Goal: Task Accomplishment & Management: Manage account settings

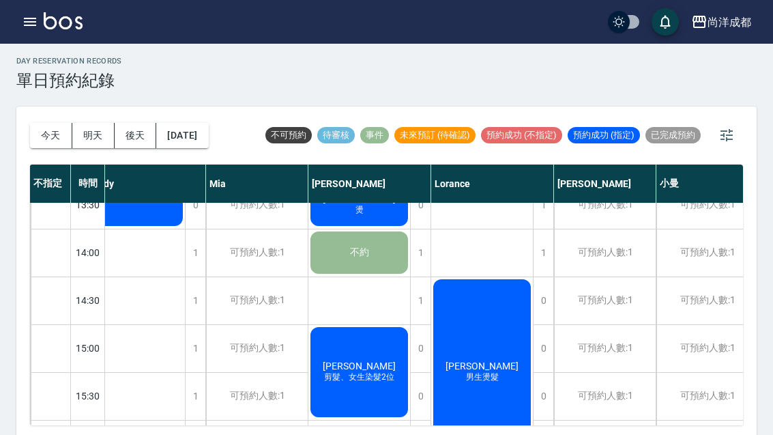
scroll to position [363, 198]
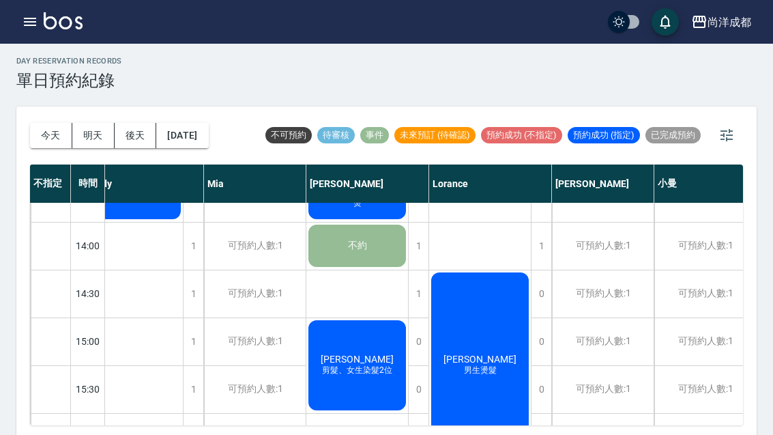
click at [498, 324] on div "[PERSON_NAME]燙髮" at bounding box center [480, 365] width 102 height 190
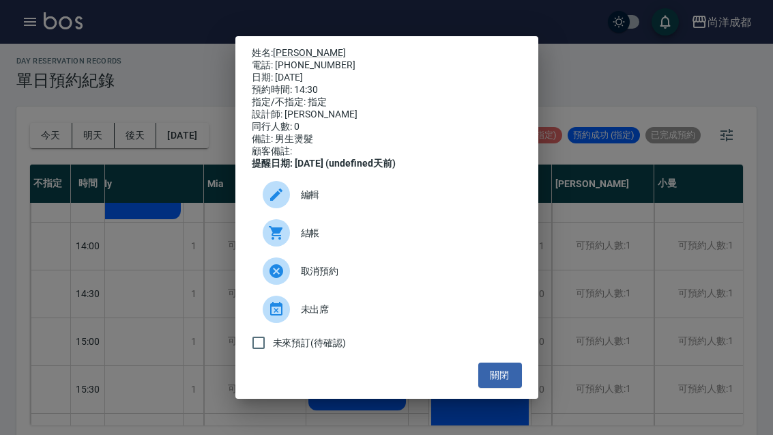
click at [158, 201] on div "姓名: [PERSON_NAME] 電話: [PHONE_NUMBER] 日期: [DATE] 預約時間: 14:30 指定/不指定: 指定 設計師: [PE…" at bounding box center [386, 217] width 773 height 435
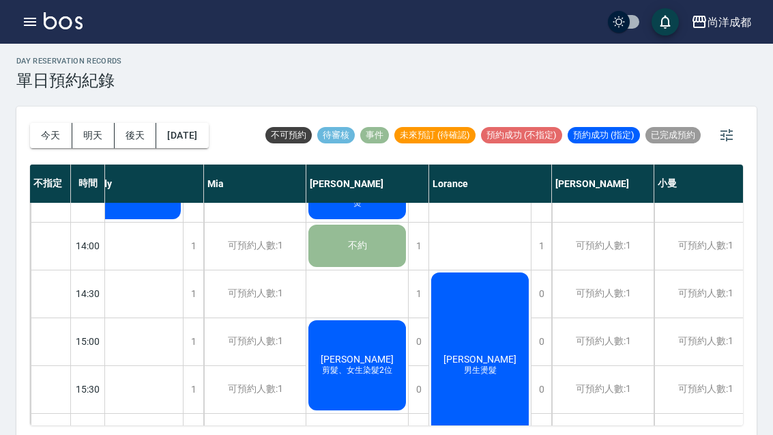
click at [90, 134] on button "明天" at bounding box center [93, 135] width 42 height 25
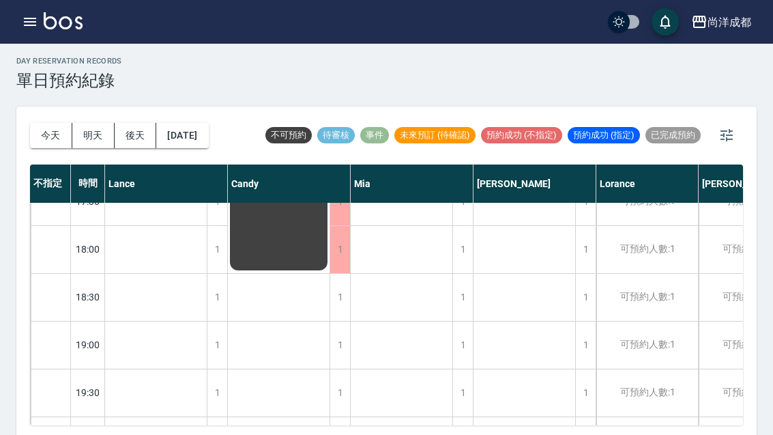
scroll to position [741, 0]
click at [50, 141] on button "今天" at bounding box center [51, 135] width 42 height 25
click at [50, 141] on div at bounding box center [386, 217] width 773 height 435
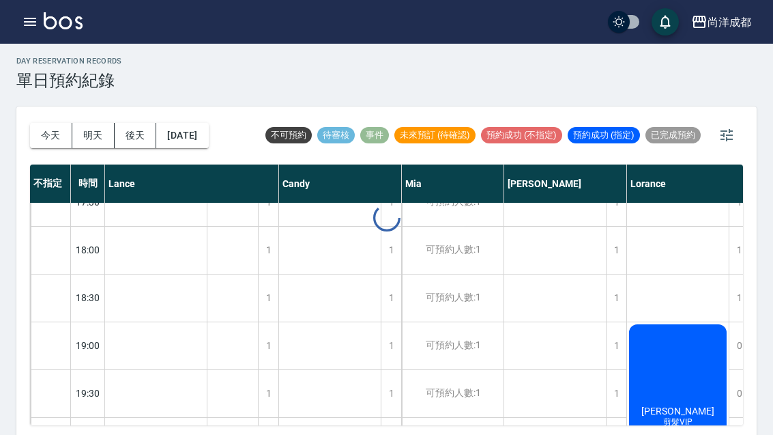
click at [46, 130] on button "今天" at bounding box center [51, 135] width 42 height 25
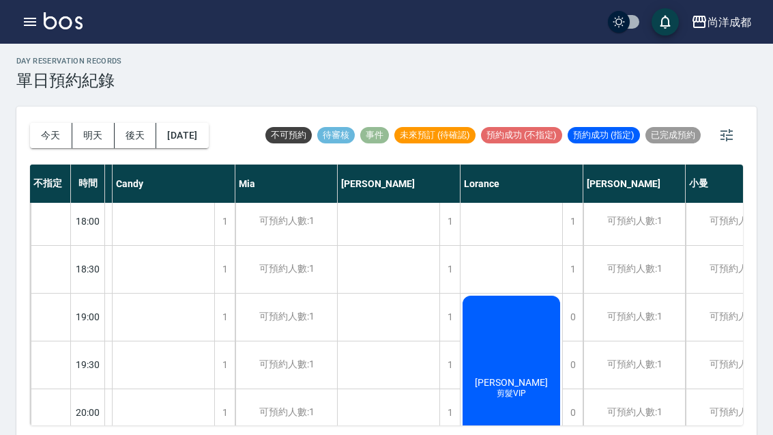
click at [40, 127] on button "今天" at bounding box center [51, 135] width 42 height 25
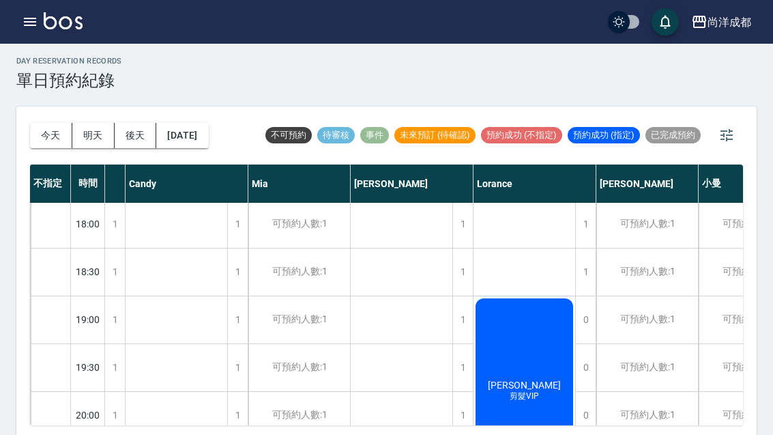
click at [39, 126] on button "今天" at bounding box center [51, 135] width 42 height 25
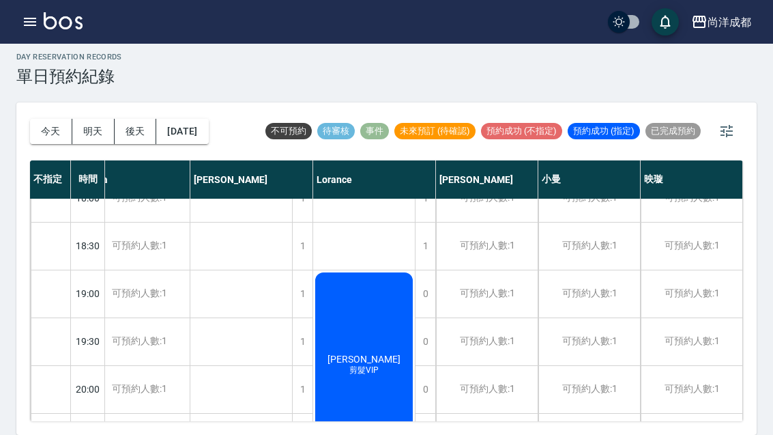
scroll to position [524, 314]
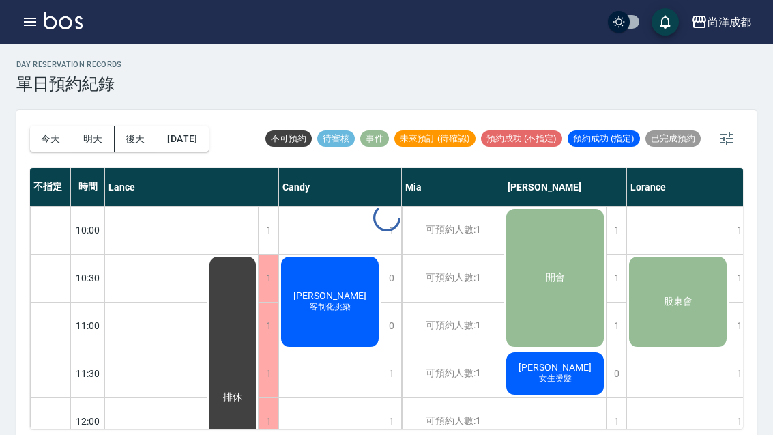
click at [42, 133] on button "今天" at bounding box center [51, 138] width 42 height 25
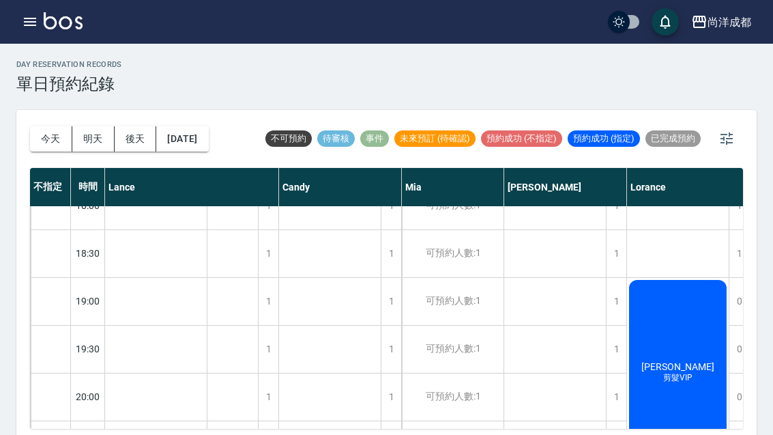
scroll to position [524, 0]
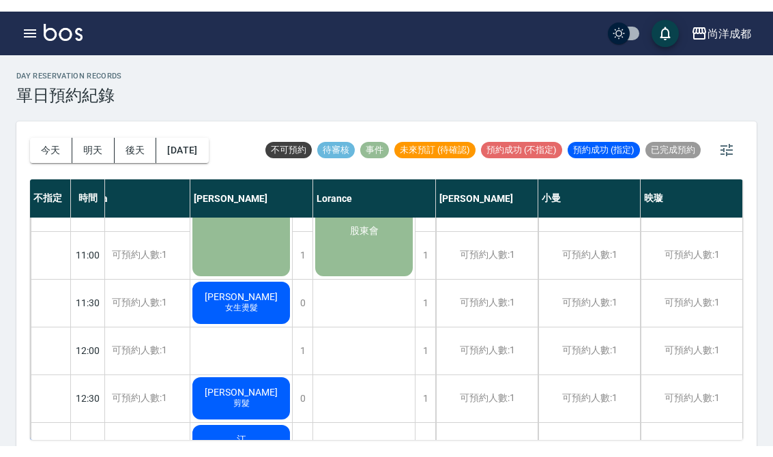
scroll to position [83, 314]
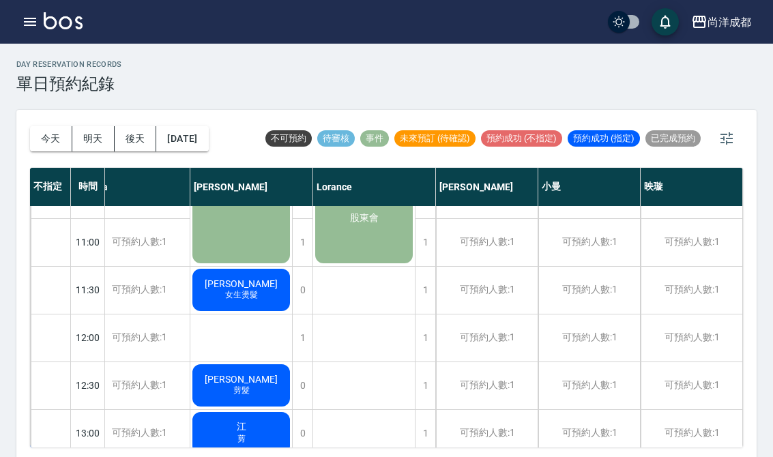
click at [35, 137] on button "今天" at bounding box center [51, 138] width 42 height 25
click at [43, 131] on button "今天" at bounding box center [51, 138] width 42 height 25
click at [41, 131] on button "今天" at bounding box center [51, 138] width 42 height 25
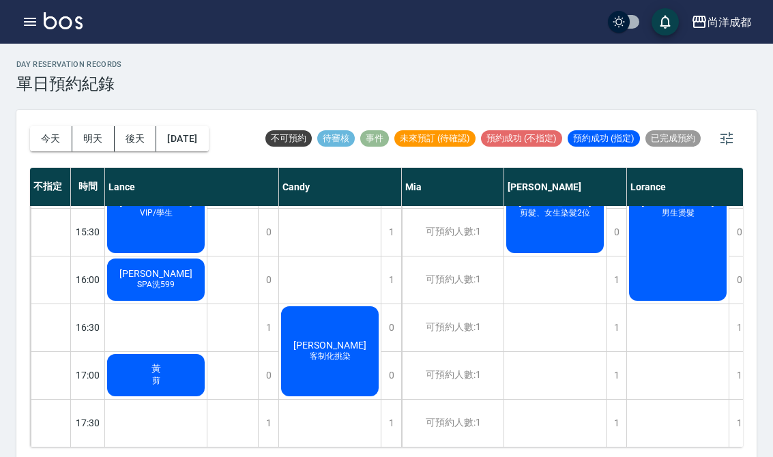
scroll to position [789, 0]
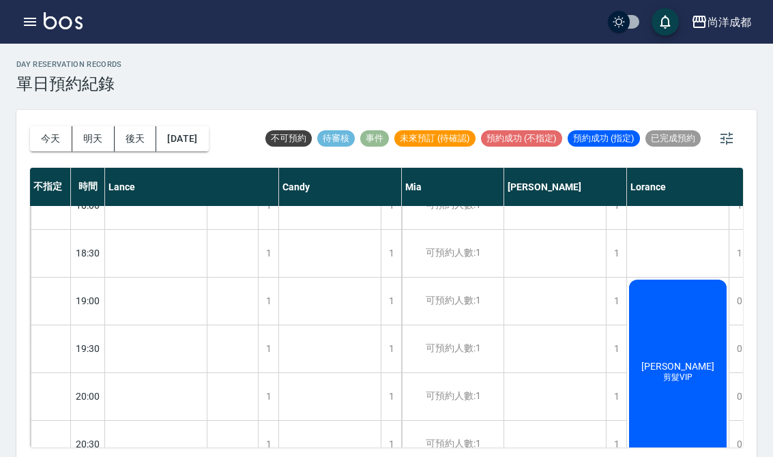
click at [47, 126] on button "今天" at bounding box center [51, 138] width 42 height 25
click at [46, 126] on button "今天" at bounding box center [51, 138] width 42 height 25
click at [51, 126] on button "今天" at bounding box center [51, 138] width 42 height 25
click at [139, 141] on button "後天" at bounding box center [136, 138] width 42 height 25
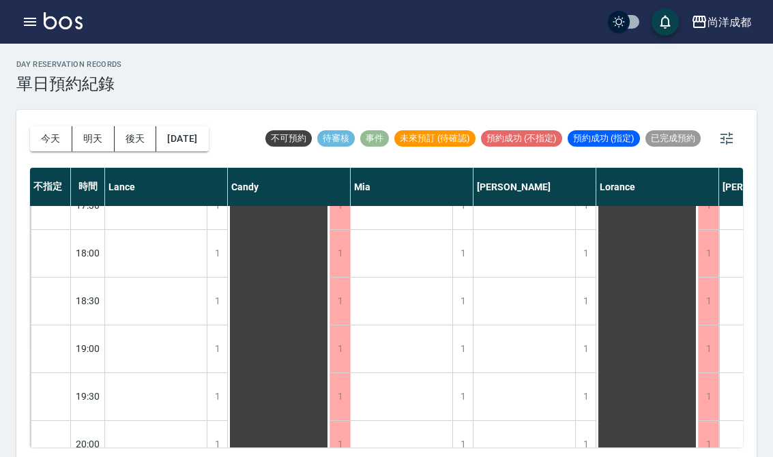
click at [77, 139] on button "明天" at bounding box center [93, 138] width 42 height 25
click at [76, 138] on div at bounding box center [386, 228] width 773 height 457
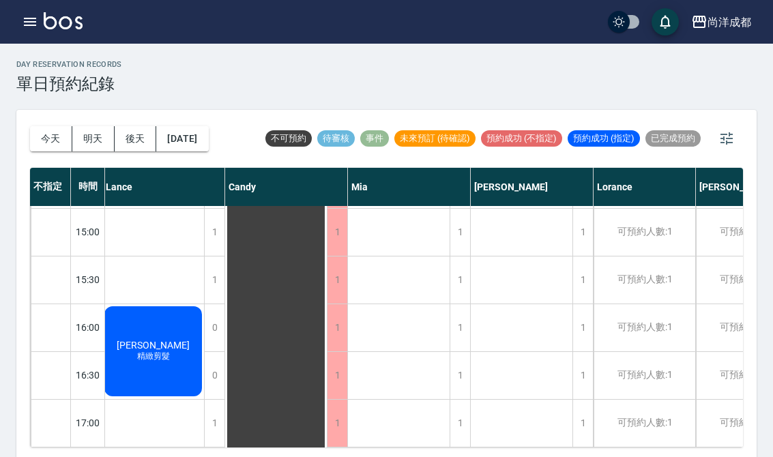
scroll to position [477, 3]
click at [34, 126] on button "今天" at bounding box center [51, 138] width 42 height 25
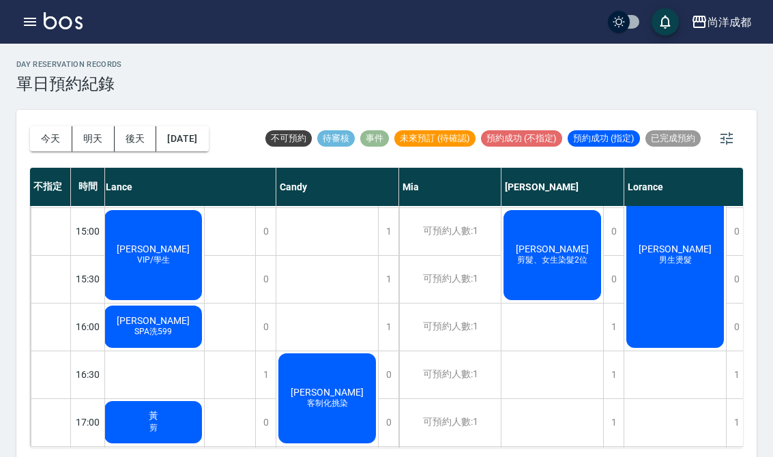
click at [55, 139] on button "今天" at bounding box center [51, 138] width 42 height 25
click at [54, 139] on button "今天" at bounding box center [51, 138] width 42 height 25
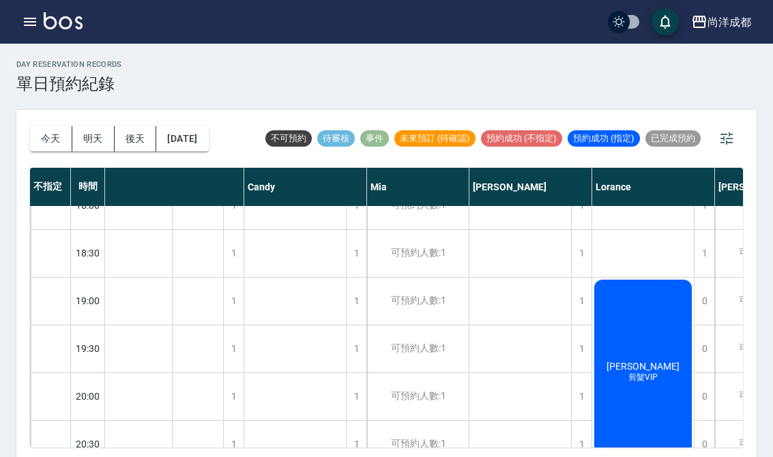
scroll to position [789, 34]
click at [187, 130] on button "[DATE]" at bounding box center [182, 138] width 52 height 25
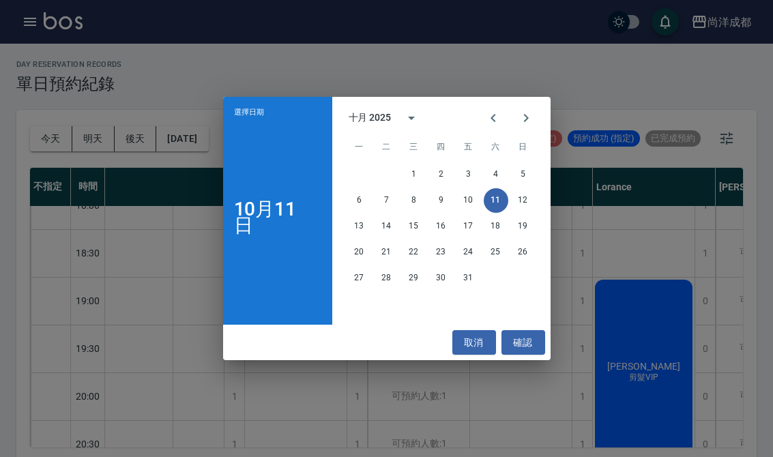
click at [358, 229] on button "13" at bounding box center [359, 226] width 25 height 25
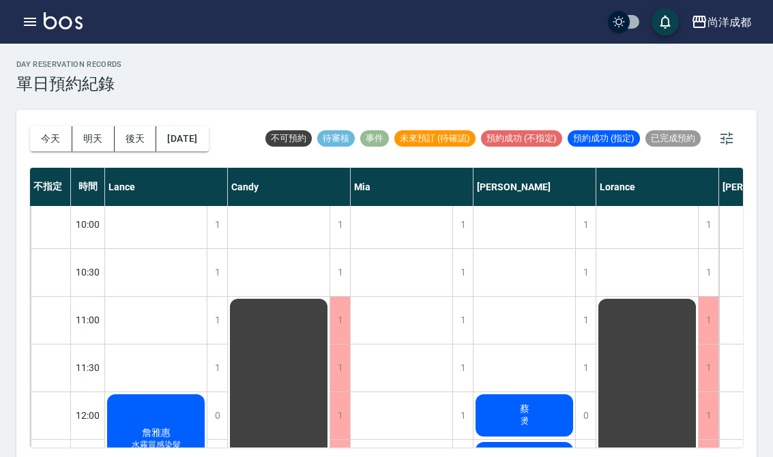
scroll to position [5, 0]
click at [224, 322] on div "1" at bounding box center [217, 321] width 20 height 47
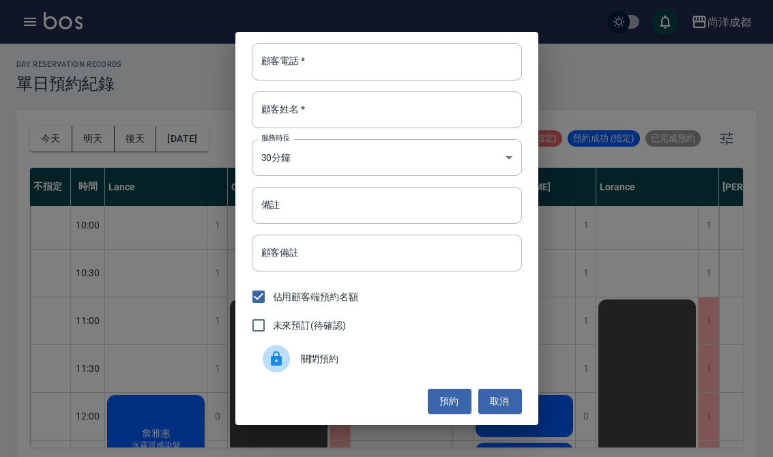
click at [322, 104] on input "顧客姓名   *" at bounding box center [387, 109] width 270 height 37
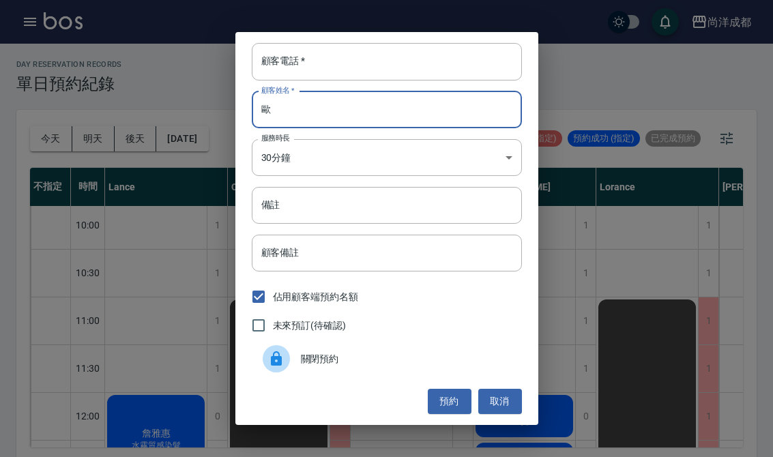
type input "歐"
click at [344, 67] on input "顧客電話   *" at bounding box center [387, 61] width 270 height 37
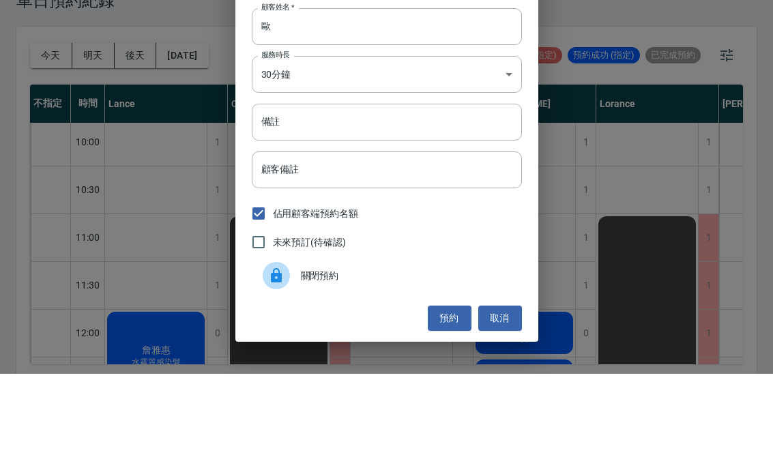
scroll to position [25, 0]
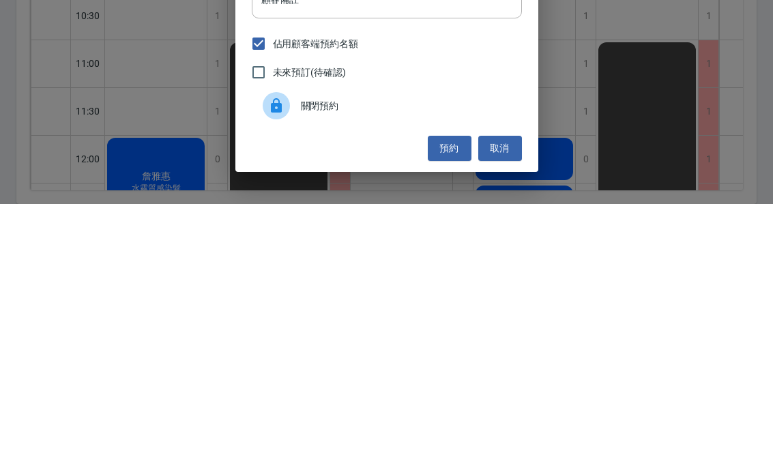
type input "0928053929"
click at [459, 389] on button "預約" at bounding box center [450, 401] width 44 height 25
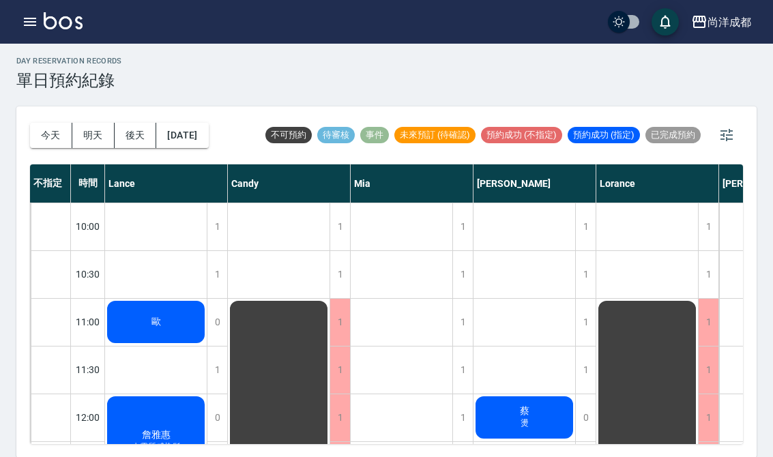
scroll to position [0, 0]
click at [145, 316] on div "歐" at bounding box center [156, 322] width 102 height 46
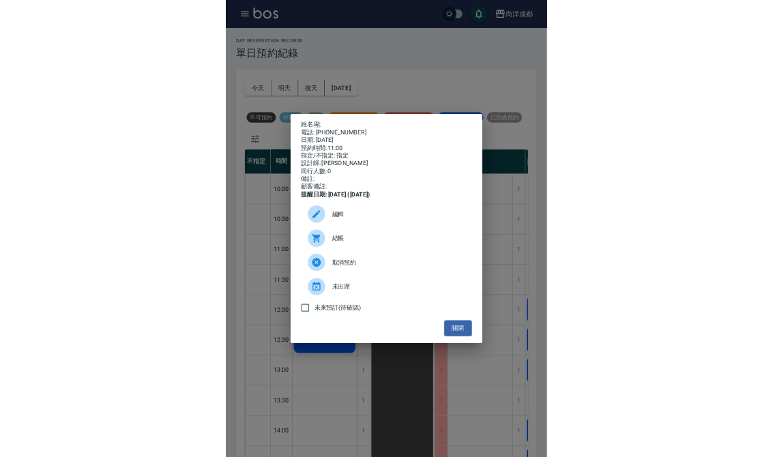
scroll to position [3, 0]
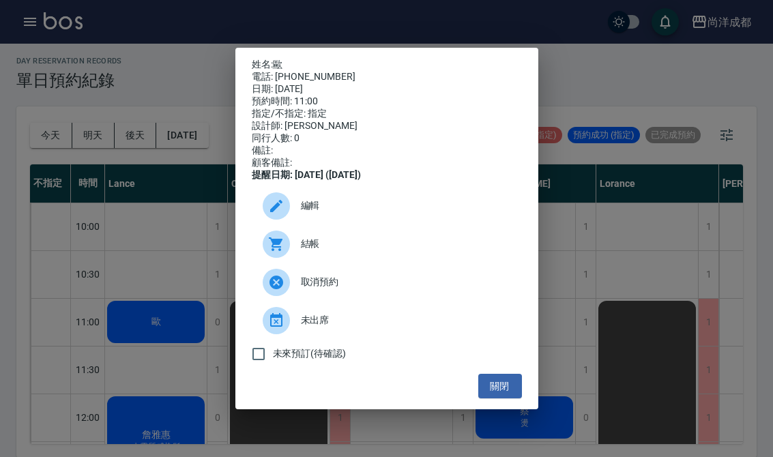
click at [500, 399] on button "關閉" at bounding box center [501, 386] width 44 height 25
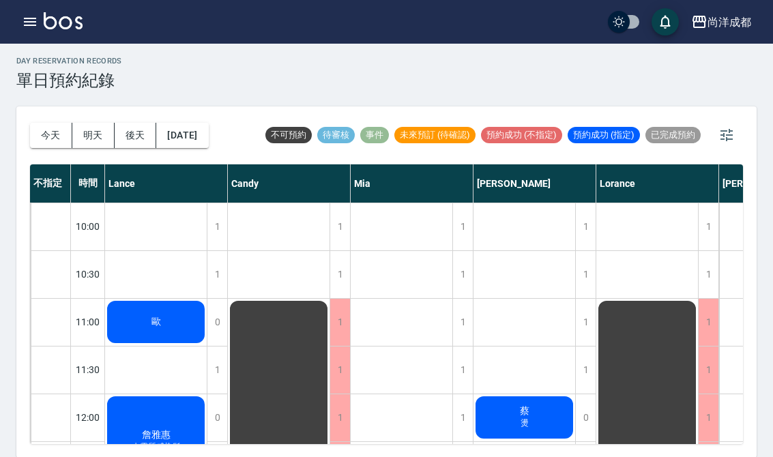
click at [145, 315] on div "歐" at bounding box center [156, 322] width 102 height 46
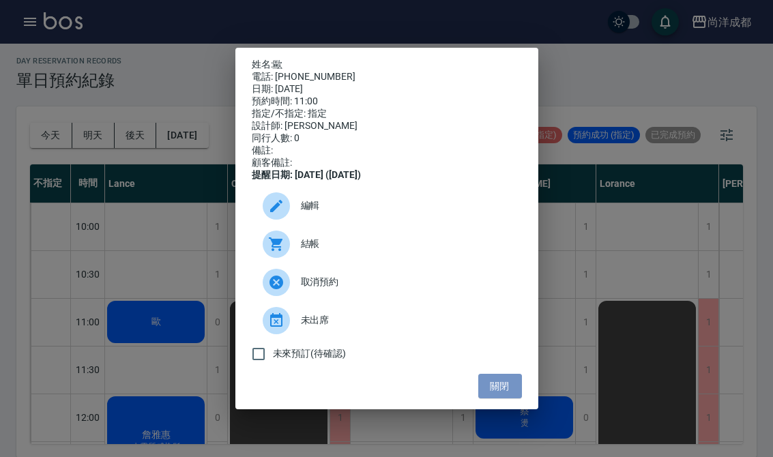
click at [509, 399] on button "關閉" at bounding box center [501, 386] width 44 height 25
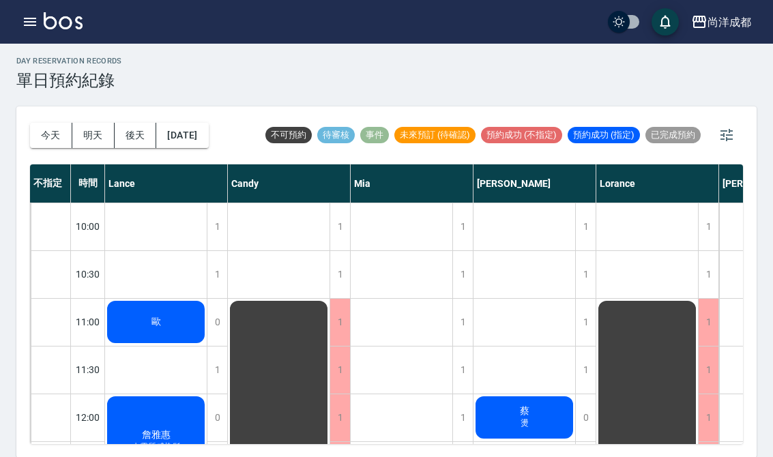
scroll to position [0, 0]
click at [150, 317] on span "歐" at bounding box center [156, 322] width 15 height 12
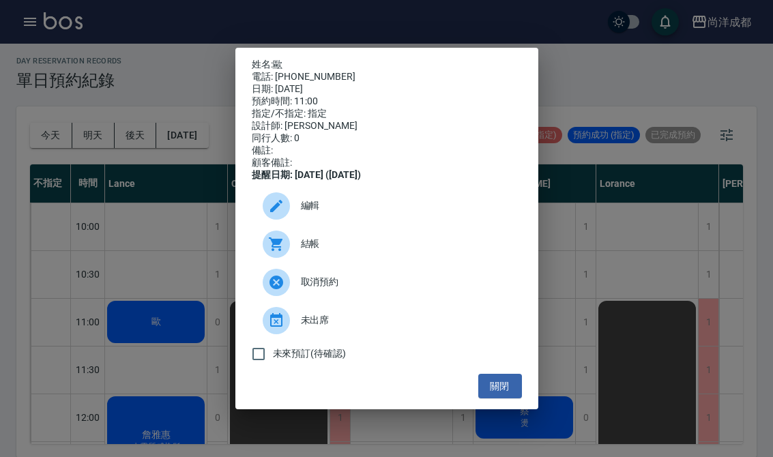
click at [325, 289] on span "取消預約" at bounding box center [406, 282] width 210 height 14
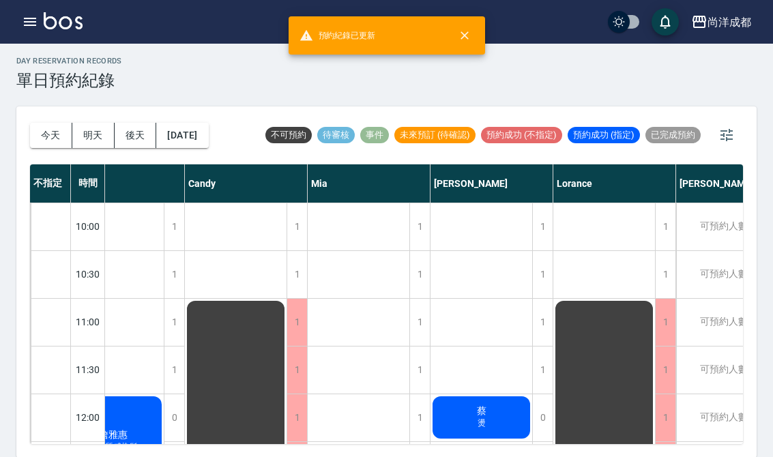
scroll to position [3, 71]
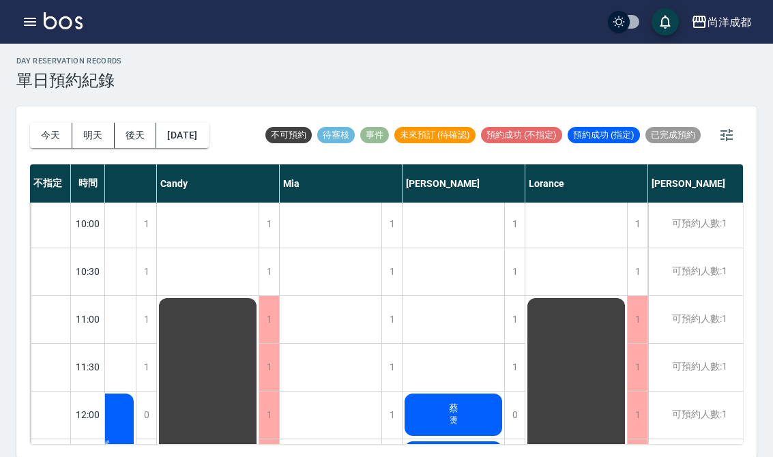
click at [507, 324] on div "1" at bounding box center [515, 319] width 20 height 47
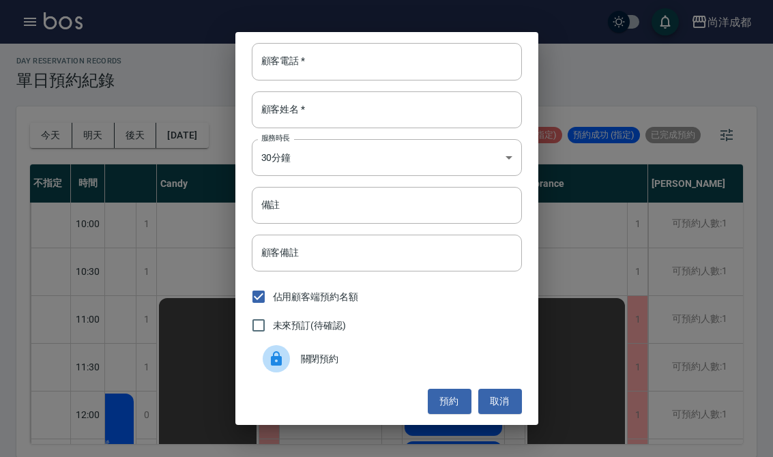
click at [593, 242] on div "顧客電話   * 顧客電話   * 顧客姓名   * 顧客姓名   * 服務時長 30分鐘 1 服務時長 備註 備註 顧客備註 顧客備註 佔用顧客端預約名額 …" at bounding box center [386, 228] width 773 height 457
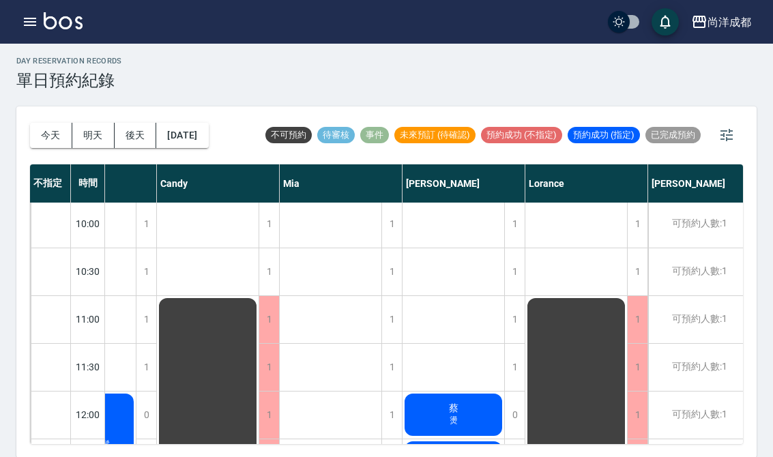
click at [202, 139] on button "2025/10/13" at bounding box center [182, 135] width 52 height 25
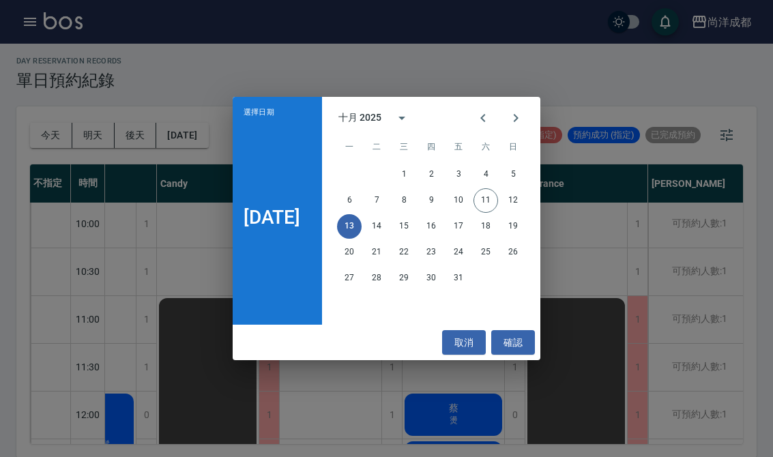
click at [359, 238] on button "13" at bounding box center [349, 226] width 25 height 25
click at [530, 352] on button "確認" at bounding box center [514, 342] width 44 height 25
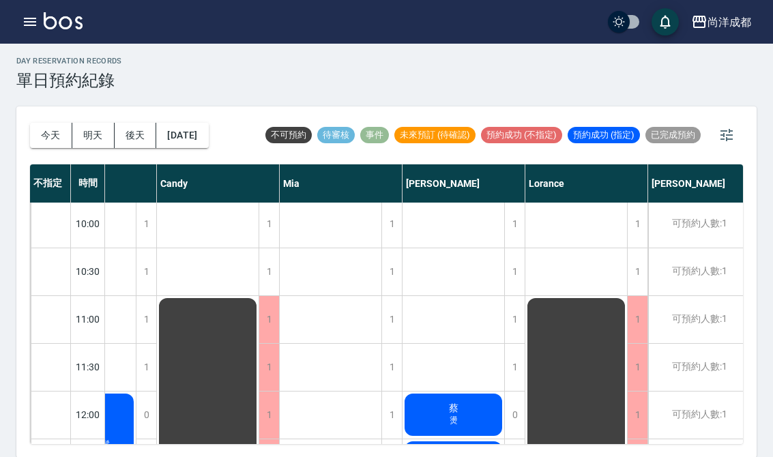
click at [515, 324] on div "1" at bounding box center [515, 319] width 20 height 47
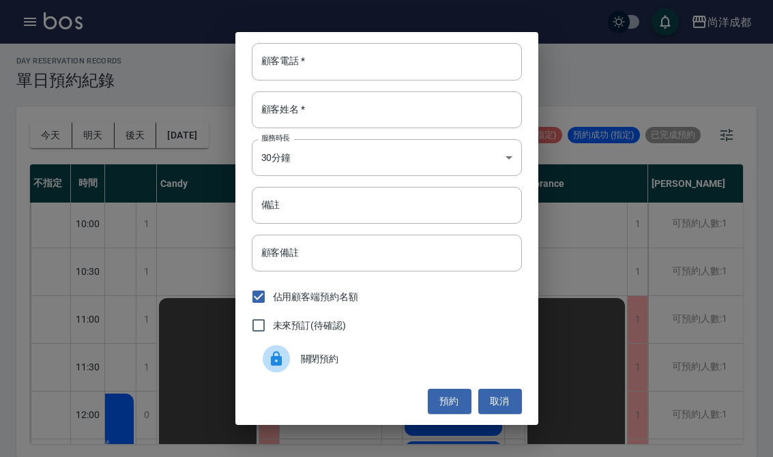
click at [299, 76] on div "顧客電話   * 顧客電話   *" at bounding box center [387, 61] width 270 height 37
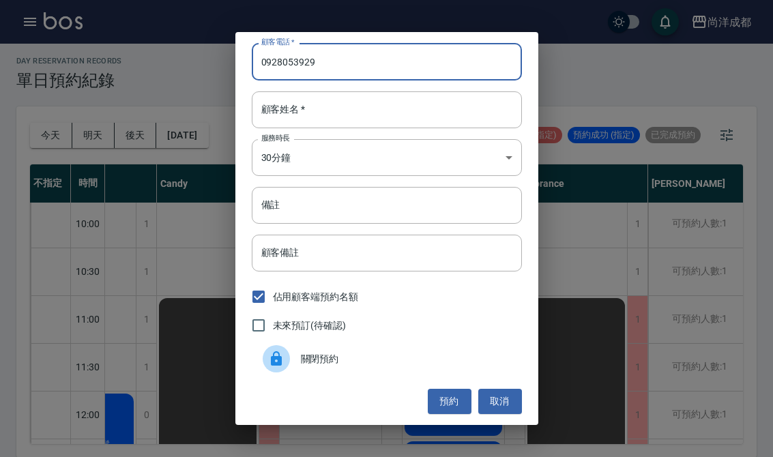
type input "0928053929"
click at [365, 114] on input "顧客姓名   *" at bounding box center [387, 109] width 270 height 37
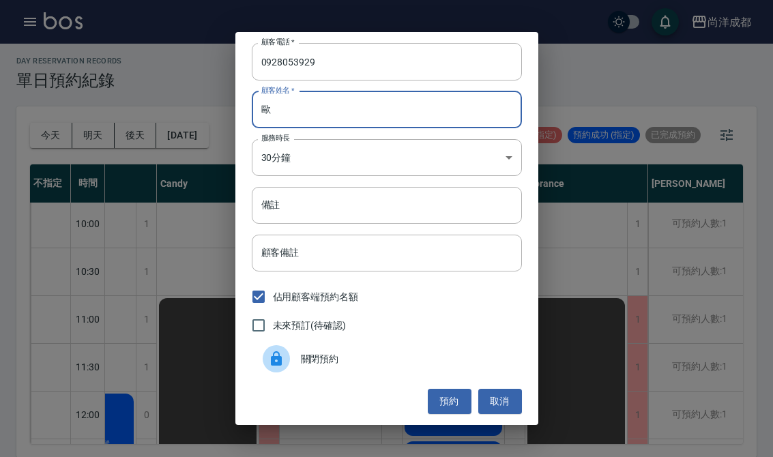
type input "歐"
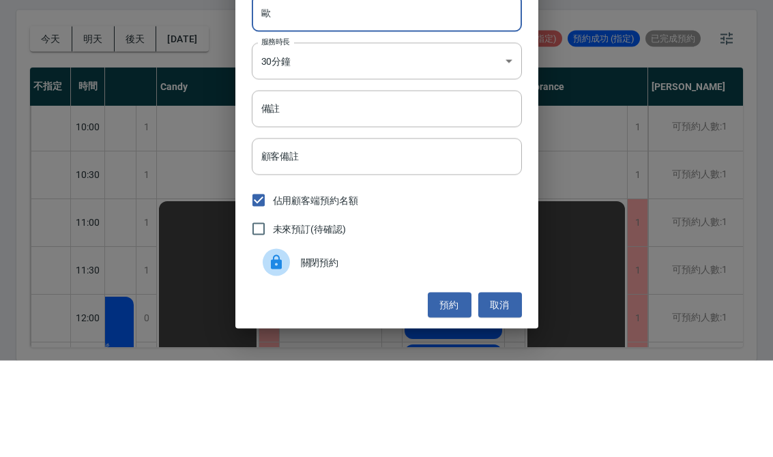
click at [311, 187] on input "備註" at bounding box center [387, 205] width 270 height 37
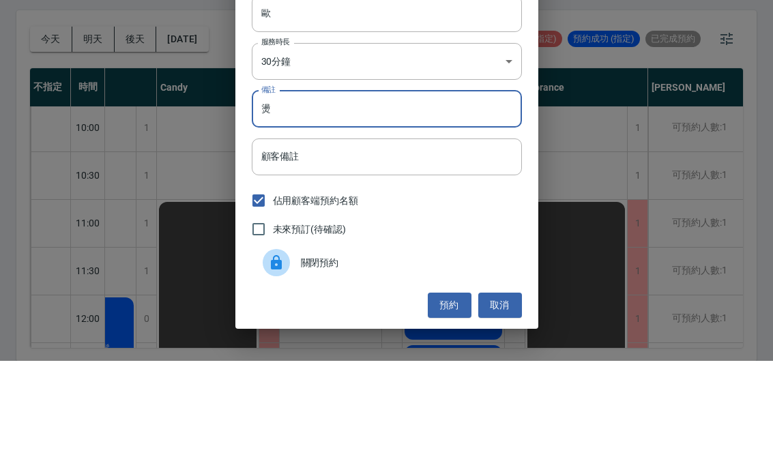
type input "燙"
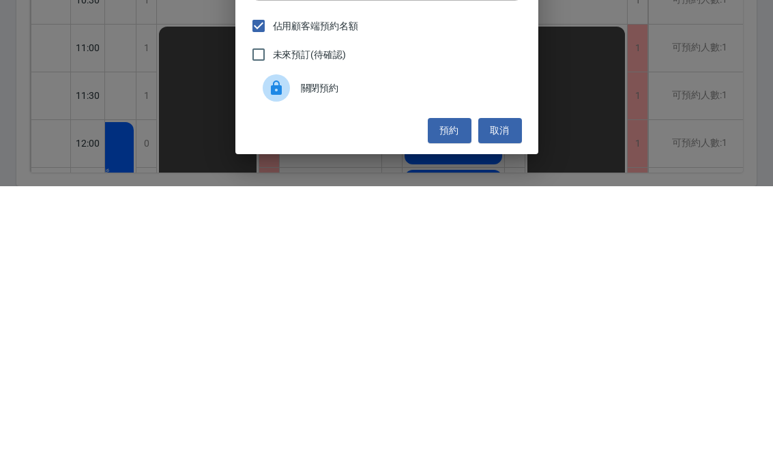
click at [451, 389] on button "預約" at bounding box center [450, 401] width 44 height 25
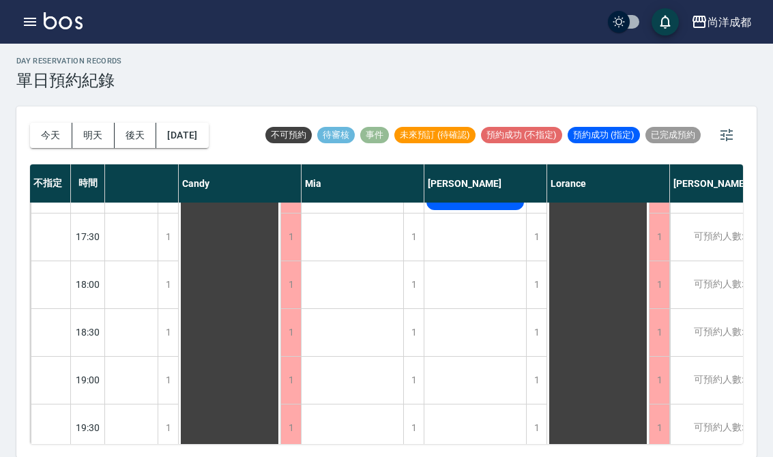
scroll to position [694, 70]
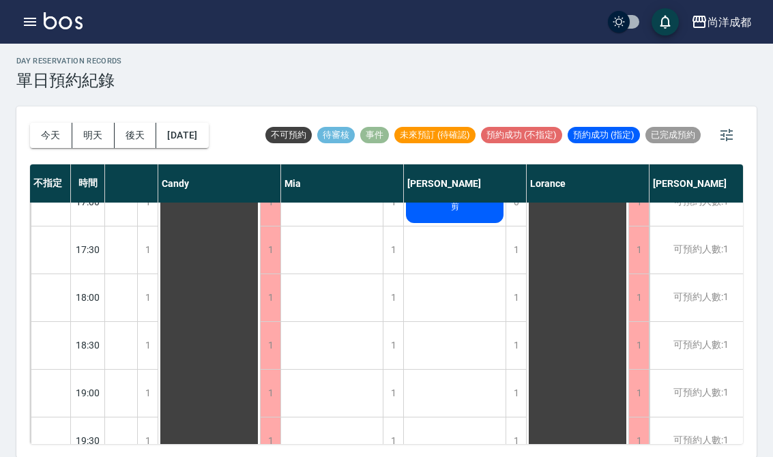
click at [560, 369] on div "排休" at bounding box center [578, 58] width 102 height 907
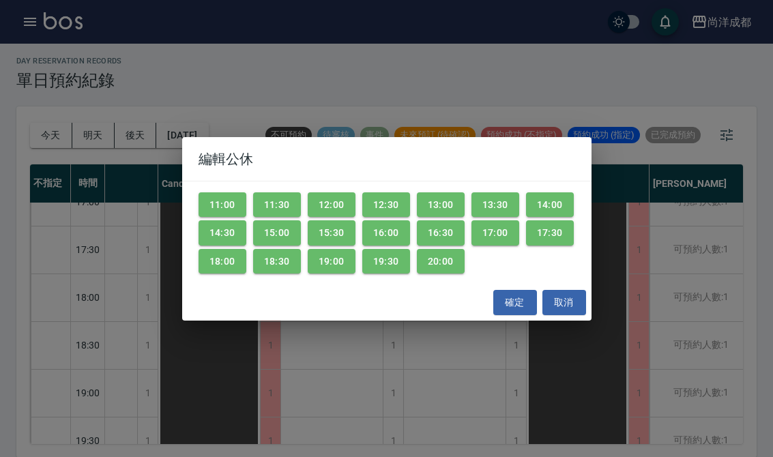
click at [573, 315] on button "取消" at bounding box center [565, 302] width 44 height 25
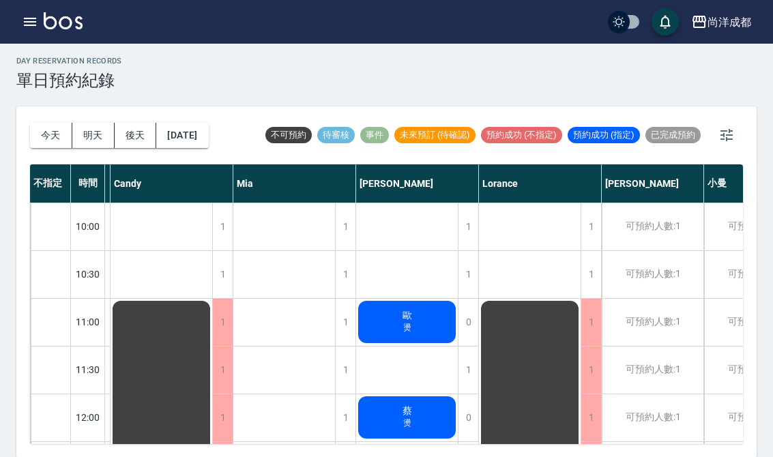
scroll to position [0, 117]
click at [42, 134] on button "今天" at bounding box center [51, 135] width 42 height 25
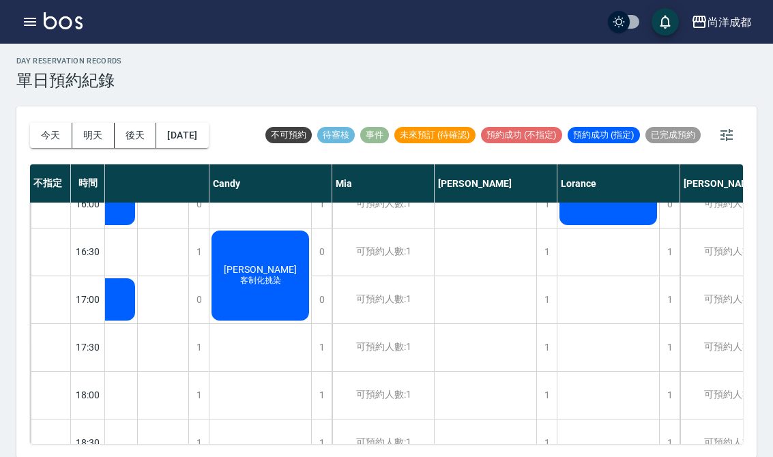
scroll to position [596, 78]
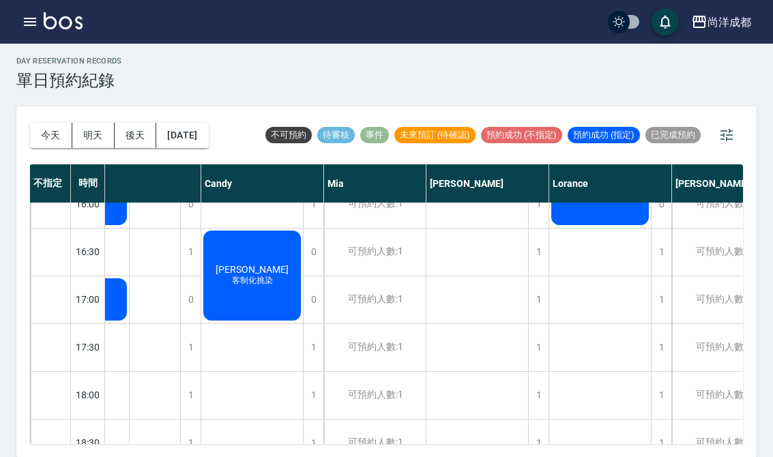
click at [44, 131] on button "今天" at bounding box center [51, 135] width 42 height 25
click at [90, 126] on button "明天" at bounding box center [93, 135] width 42 height 25
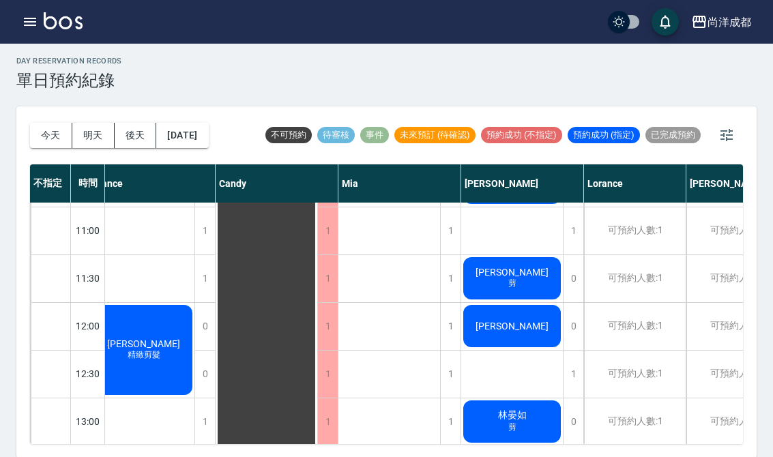
scroll to position [91, 12]
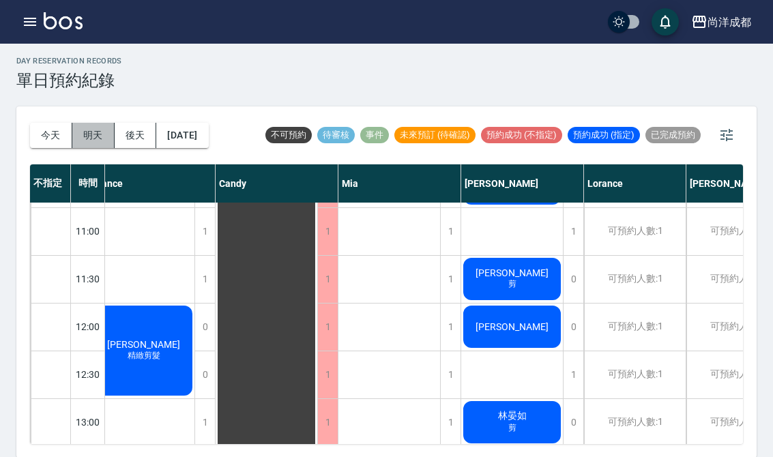
click at [96, 137] on button "明天" at bounding box center [93, 135] width 42 height 25
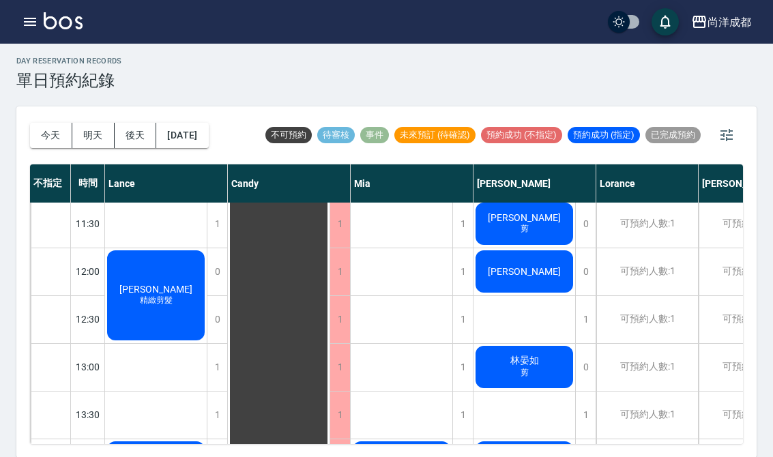
scroll to position [65, 11]
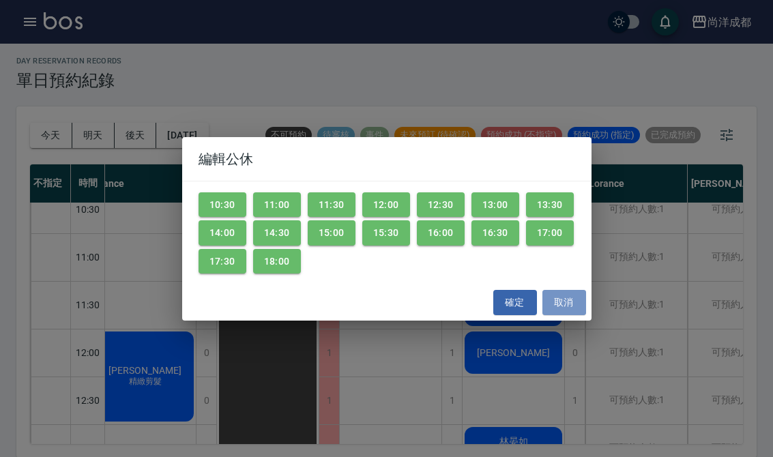
click at [573, 305] on button "取消" at bounding box center [565, 302] width 44 height 25
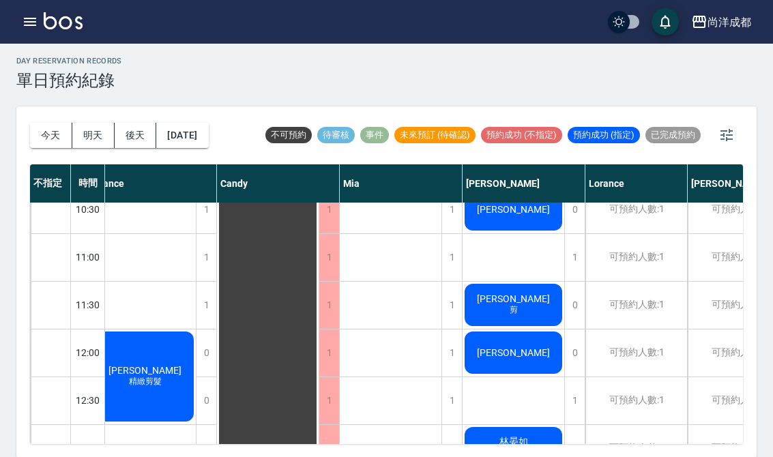
click at [45, 131] on button "今天" at bounding box center [51, 135] width 42 height 25
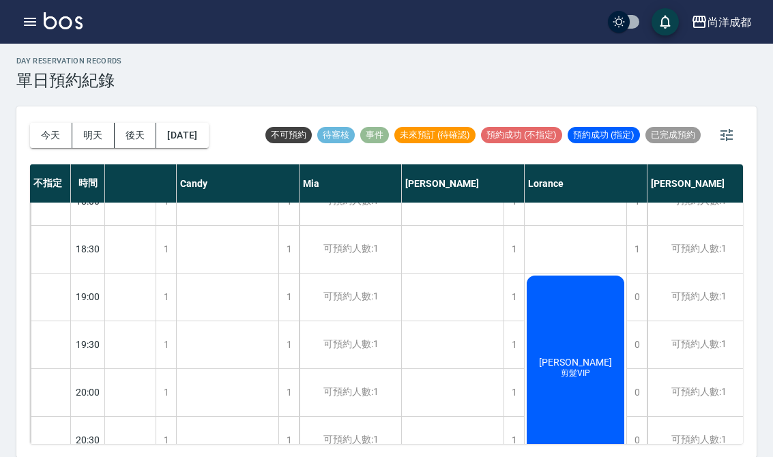
scroll to position [789, 103]
click at [581, 367] on span "[PERSON_NAME]" at bounding box center [575, 363] width 79 height 11
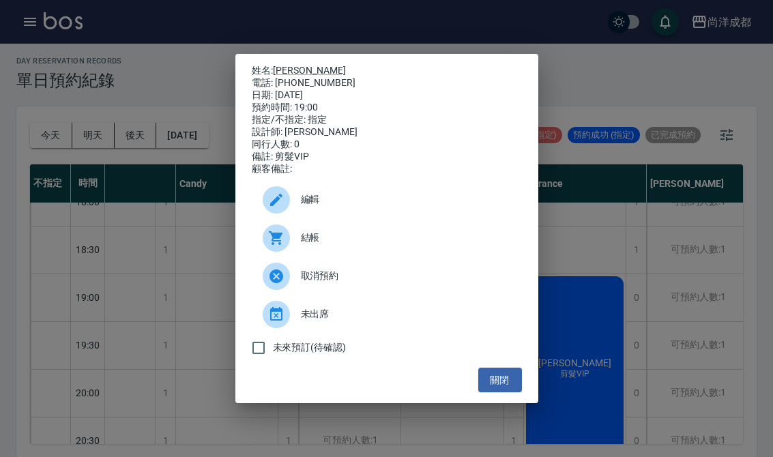
click at [309, 163] on div "備註: 剪髮VIP" at bounding box center [387, 157] width 270 height 12
click at [291, 175] on div "顧客備註:" at bounding box center [387, 169] width 270 height 12
click at [290, 175] on div "顧客備註:" at bounding box center [387, 169] width 270 height 12
click at [580, 351] on div "姓名: 梁皓傑 電話: 0987019361 日期: 2025/10/11 預約時間: 19:00 指定/不指定: 指定 設計師: Lorance 同行人數:…" at bounding box center [386, 228] width 773 height 457
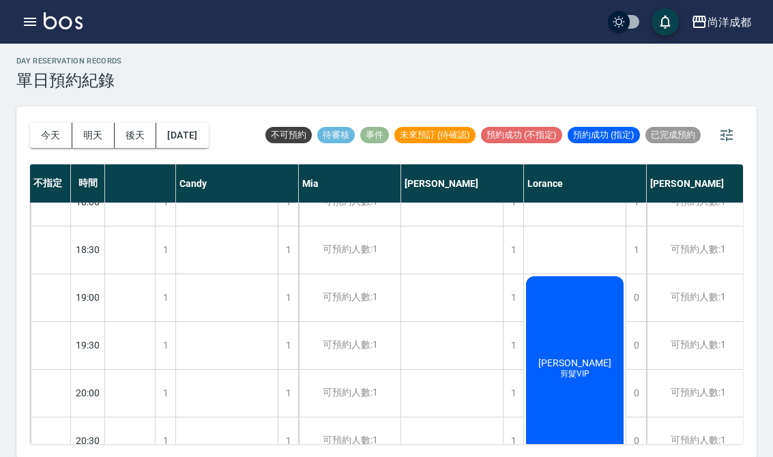
click at [578, 354] on div "梁皓傑 剪髮VIP" at bounding box center [575, 369] width 102 height 190
